Goal: Find specific page/section: Find specific page/section

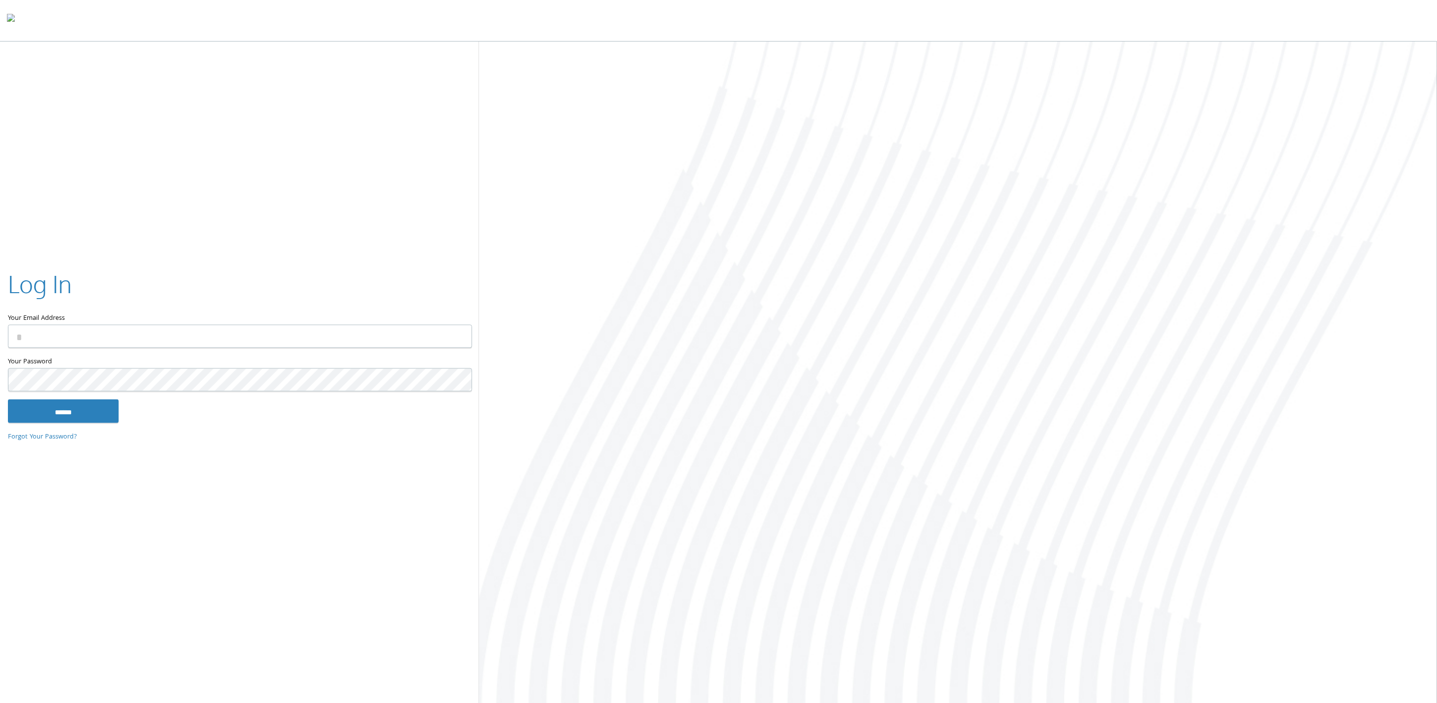
click at [210, 332] on input "Your Email Address" at bounding box center [240, 336] width 464 height 23
type input "**********"
click at [47, 409] on input "******" at bounding box center [63, 411] width 111 height 24
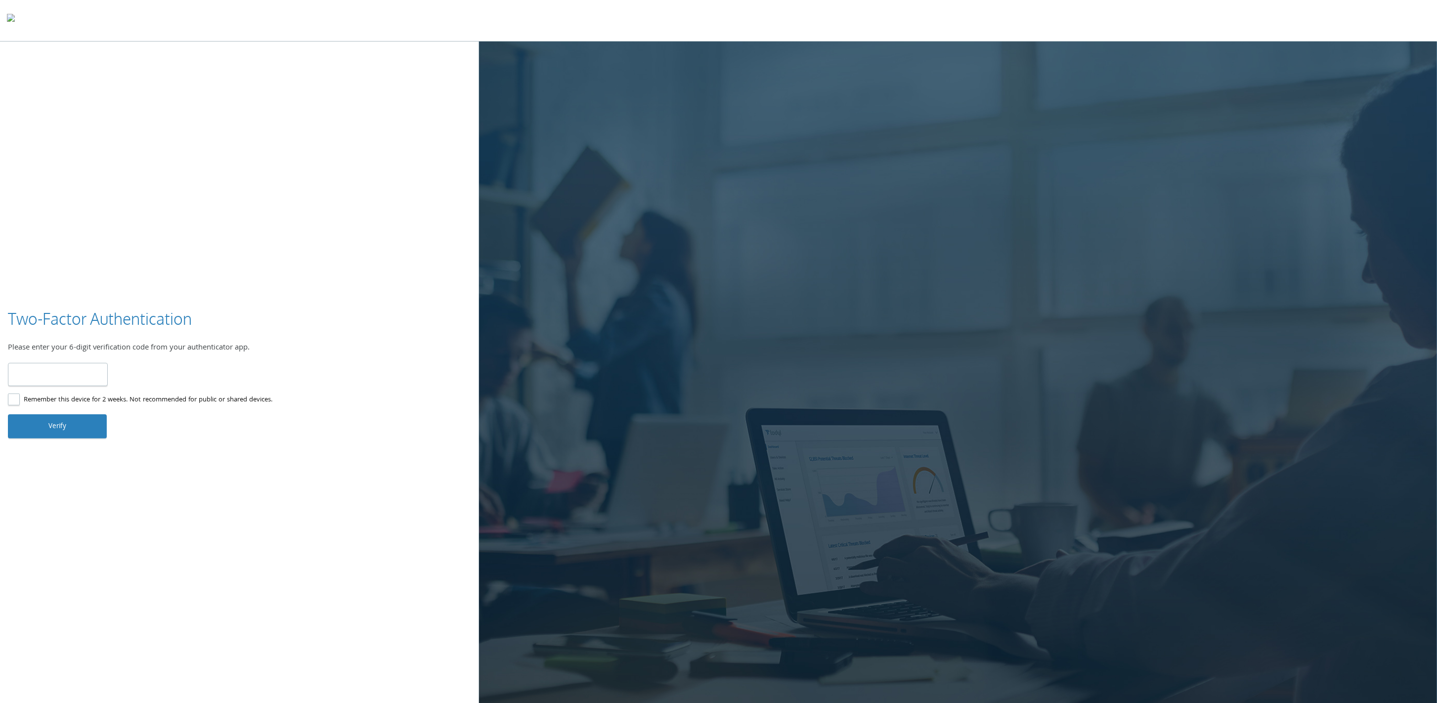
type input "******"
